Goal: Navigation & Orientation: Find specific page/section

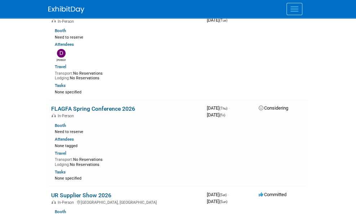
scroll to position [793, 0]
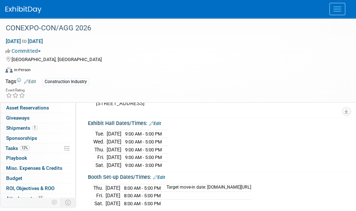
scroll to position [108, 0]
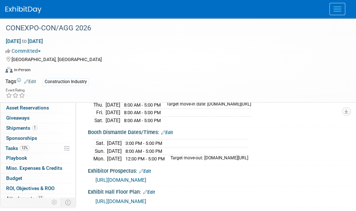
click at [0, 0] on link "Events" at bounding box center [0, 0] width 0 height 0
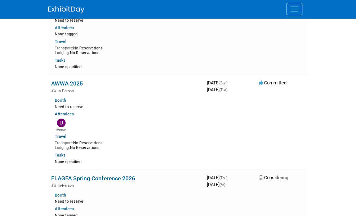
scroll to position [685, 0]
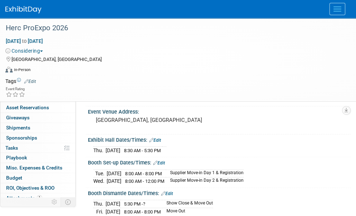
click at [0, 0] on link "Events" at bounding box center [0, 0] width 0 height 0
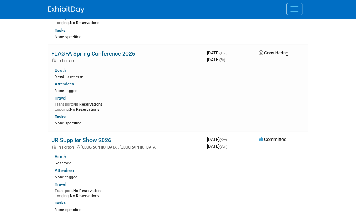
scroll to position [829, 0]
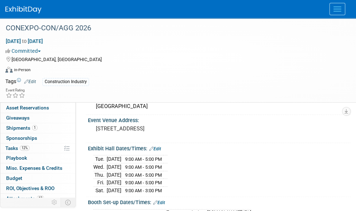
click at [0, 0] on link "Events" at bounding box center [0, 0] width 0 height 0
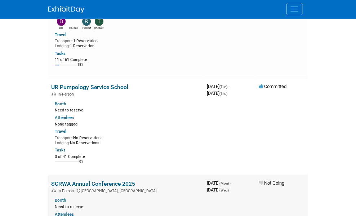
scroll to position [505, 0]
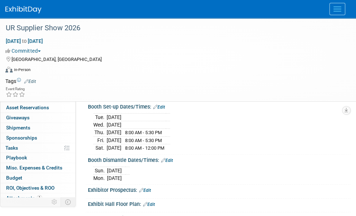
scroll to position [36, 0]
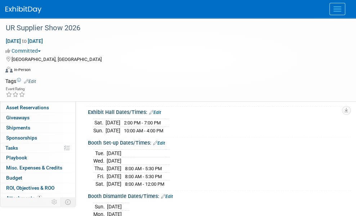
click at [0, 0] on link "Events" at bounding box center [0, 0] width 0 height 0
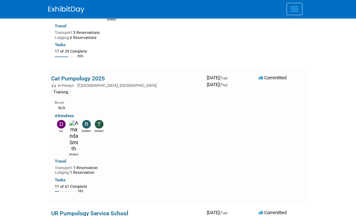
scroll to position [505, 0]
